Goal: Check status: Check status

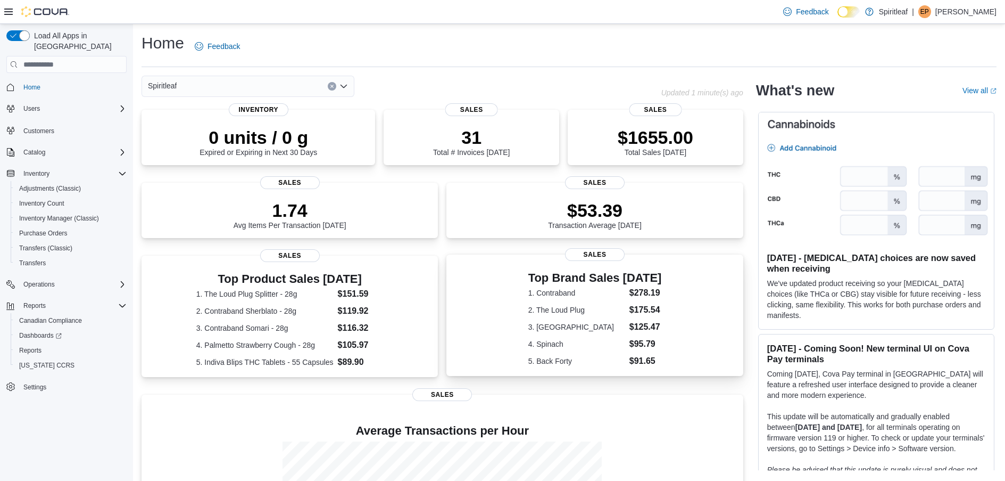
click at [550, 285] on div "Top Brand Sales [DATE] 1. Contraband $278.19 2. The Loud Plug $175.54 3. Palmet…" at bounding box center [596, 319] width 134 height 96
